Goal: Complete application form

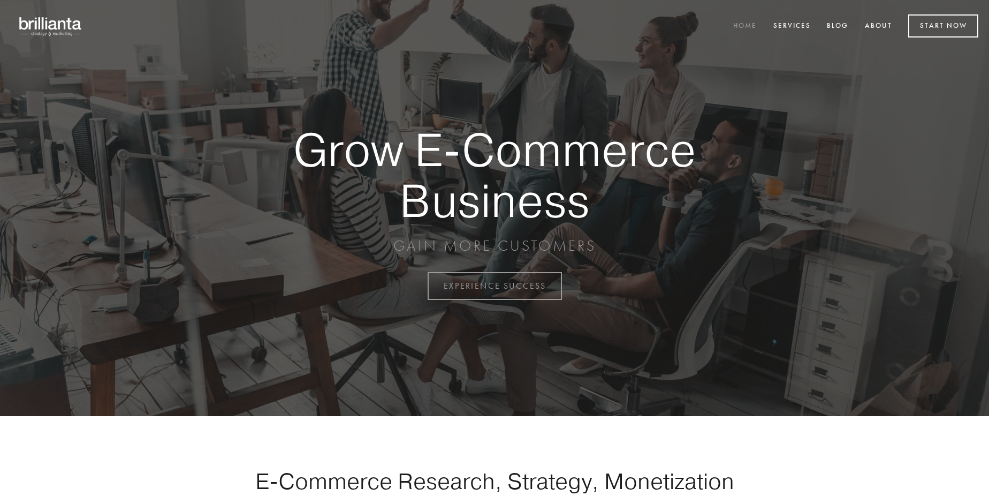
scroll to position [2806, 0]
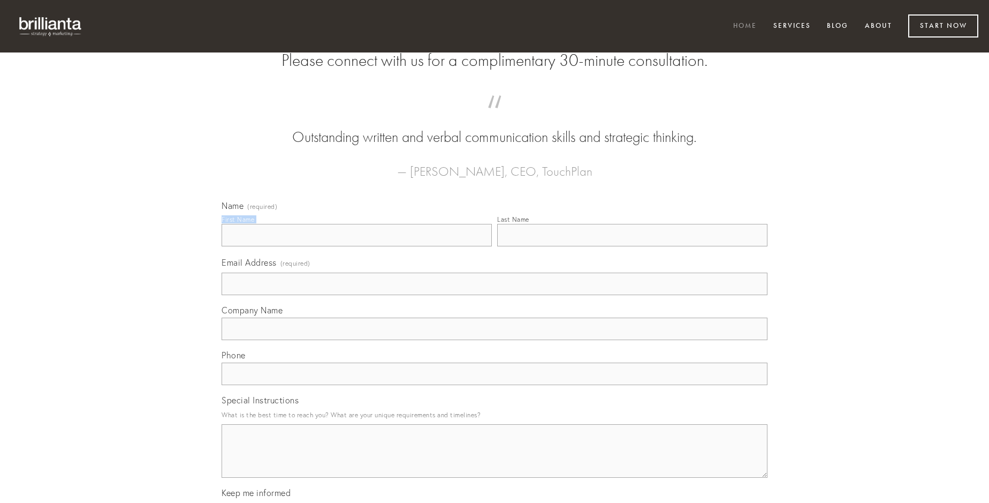
type input "[PERSON_NAME]"
click at [632, 246] on input "Last Name" at bounding box center [632, 235] width 270 height 22
type input "[PERSON_NAME]"
click at [495, 295] on input "Email Address (required)" at bounding box center [495, 283] width 546 height 22
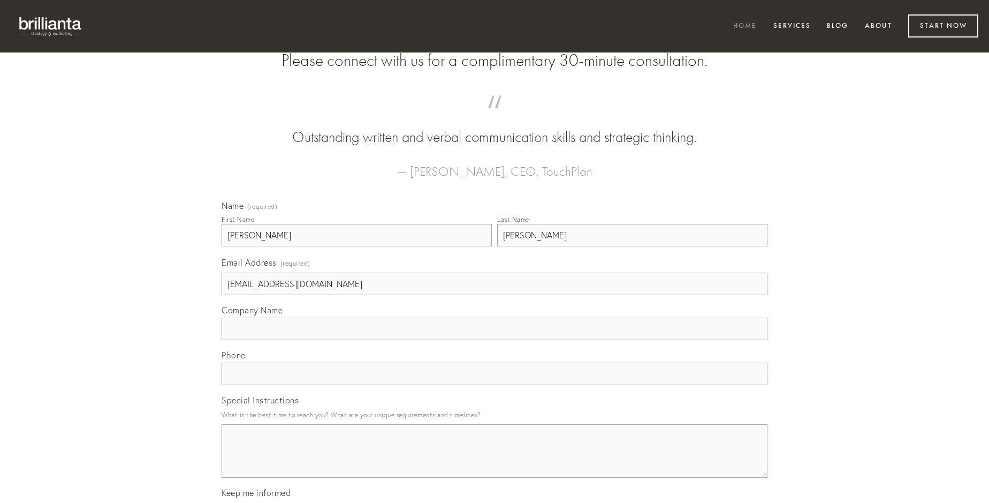
type input "[EMAIL_ADDRESS][DOMAIN_NAME]"
click at [495, 340] on input "Company Name" at bounding box center [495, 328] width 546 height 22
type input "advoco"
click at [495, 385] on input "text" at bounding box center [495, 373] width 546 height 22
click at [495, 460] on textarea "Special Instructions" at bounding box center [495, 451] width 546 height 54
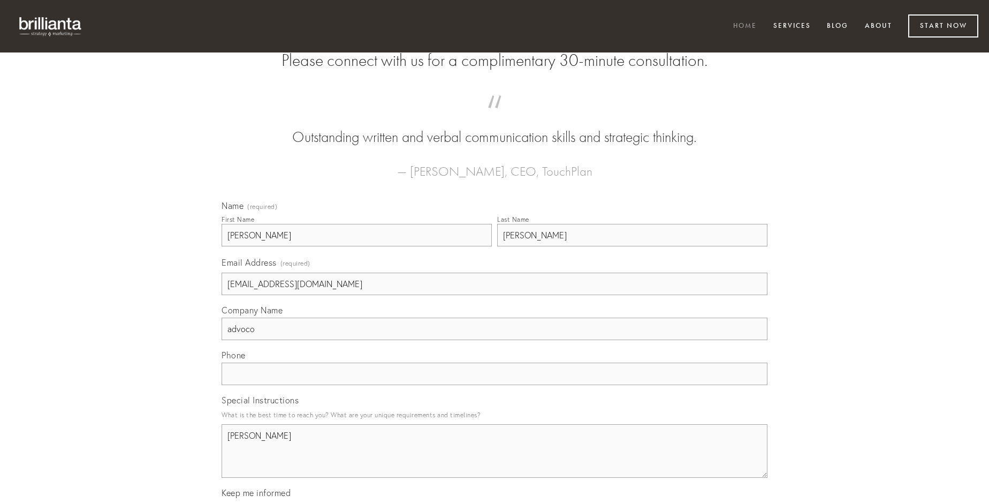
type textarea "[PERSON_NAME]"
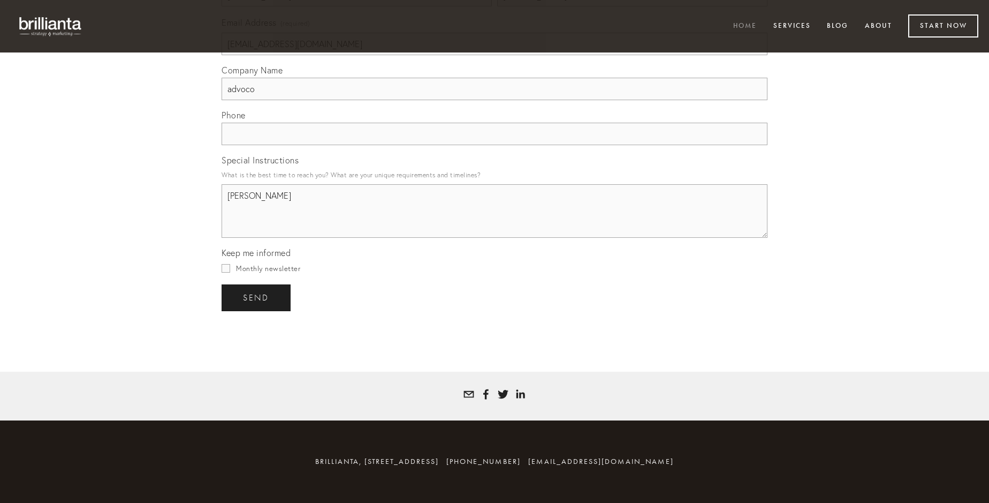
click at [257, 297] on span "send" at bounding box center [256, 298] width 26 height 10
